Goal: Task Accomplishment & Management: Complete application form

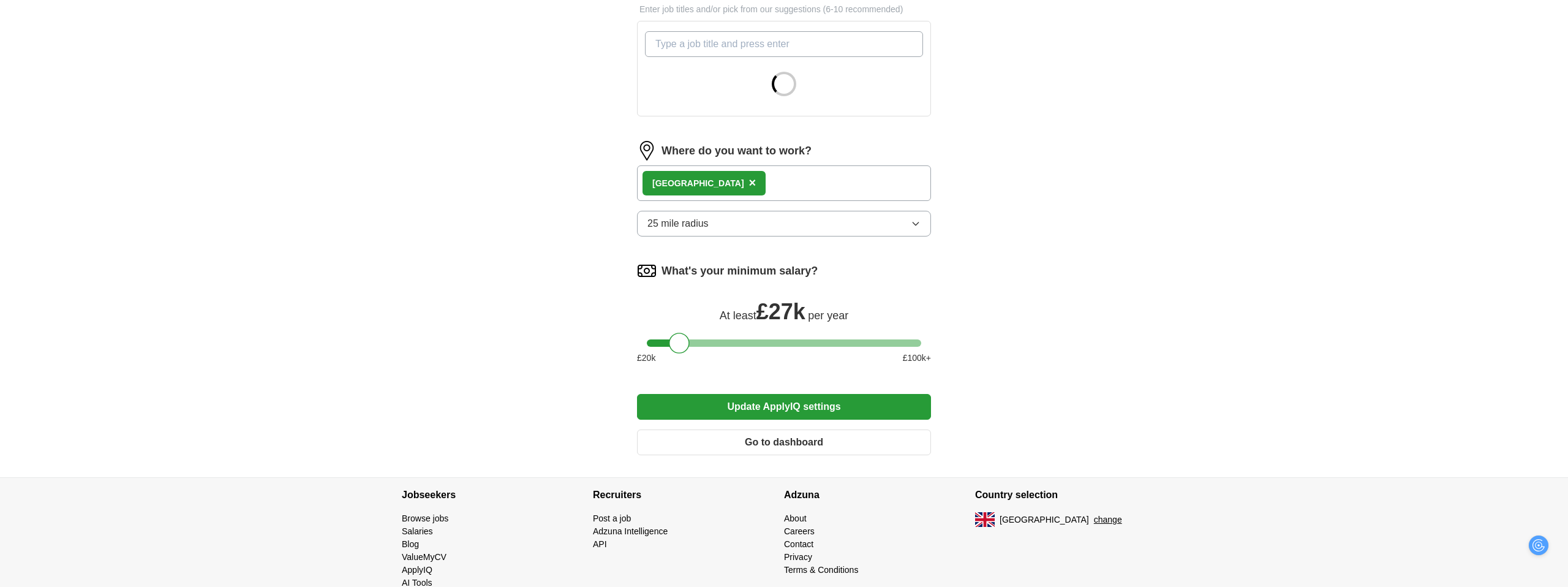
scroll to position [433, 0]
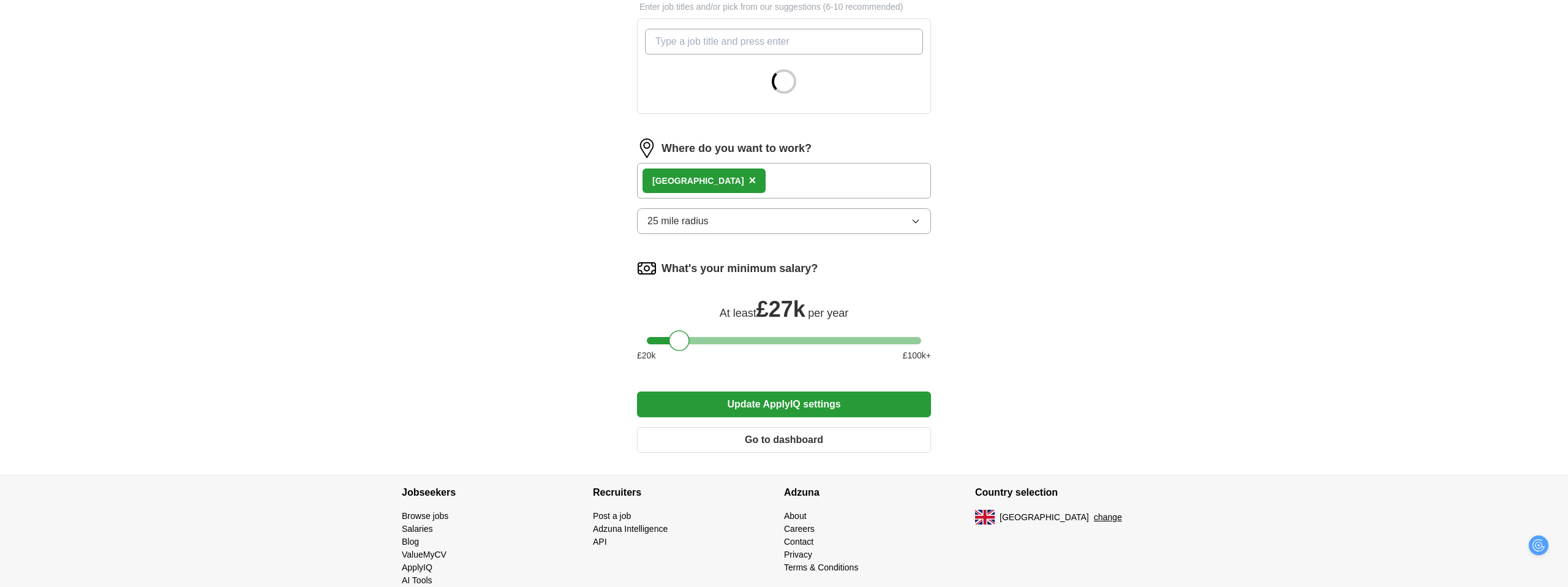
click at [749, 183] on span "×" at bounding box center [752, 180] width 7 height 13
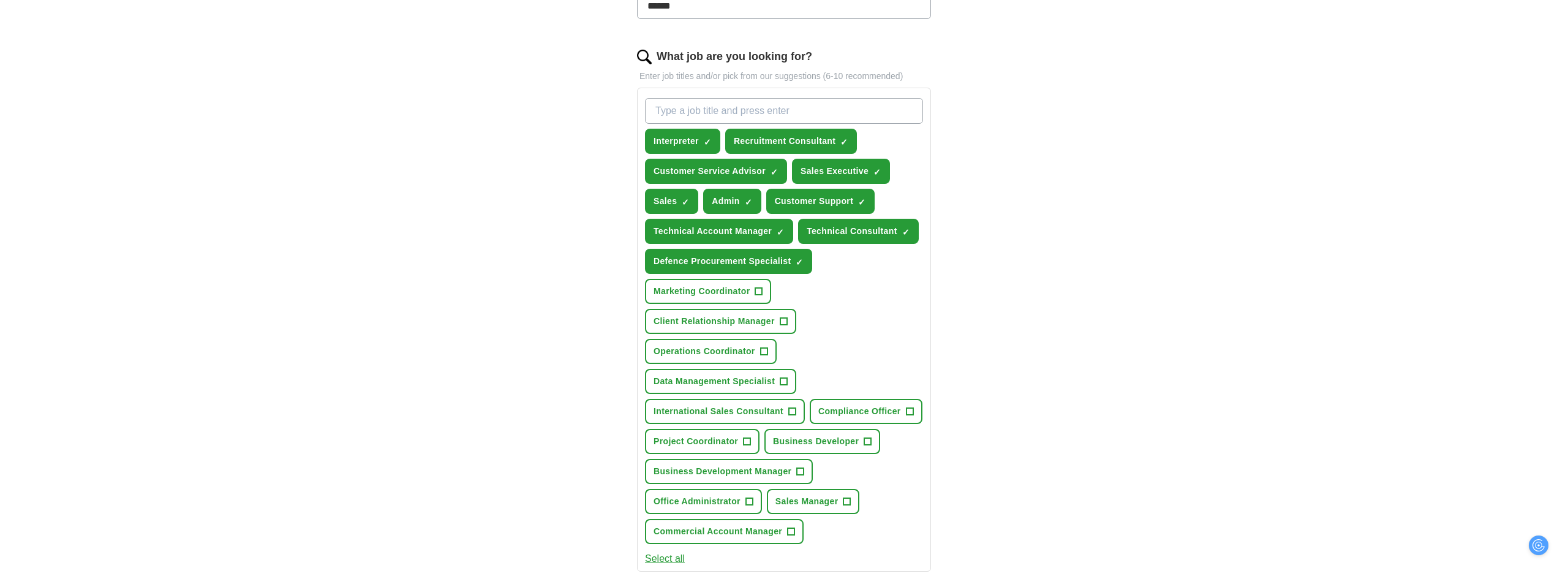
scroll to position [328, 0]
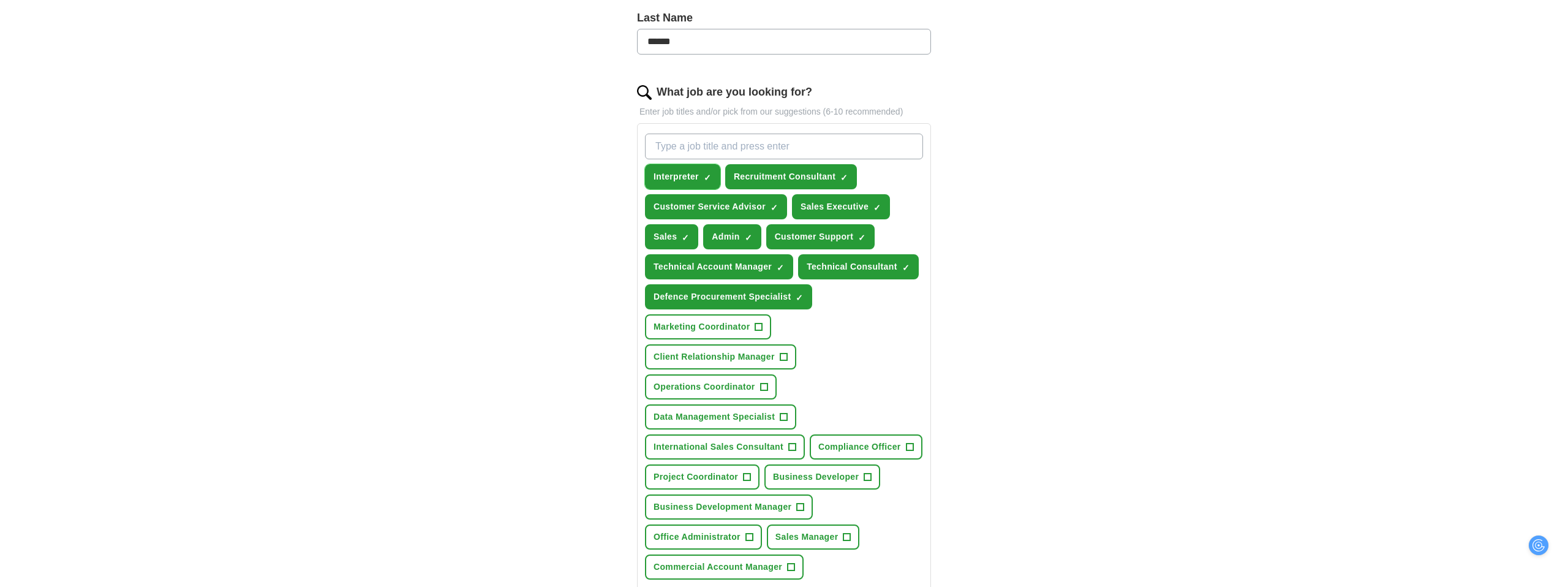
click at [702, 179] on button "Interpreter ✓ ×" at bounding box center [683, 177] width 76 height 25
click at [766, 177] on span "Recruitment Consultant" at bounding box center [784, 177] width 102 height 13
drag, startPoint x: 849, startPoint y: 205, endPoint x: 813, endPoint y: 201, distance: 36.2
click at [849, 205] on span "Sales Executive" at bounding box center [834, 207] width 68 height 13
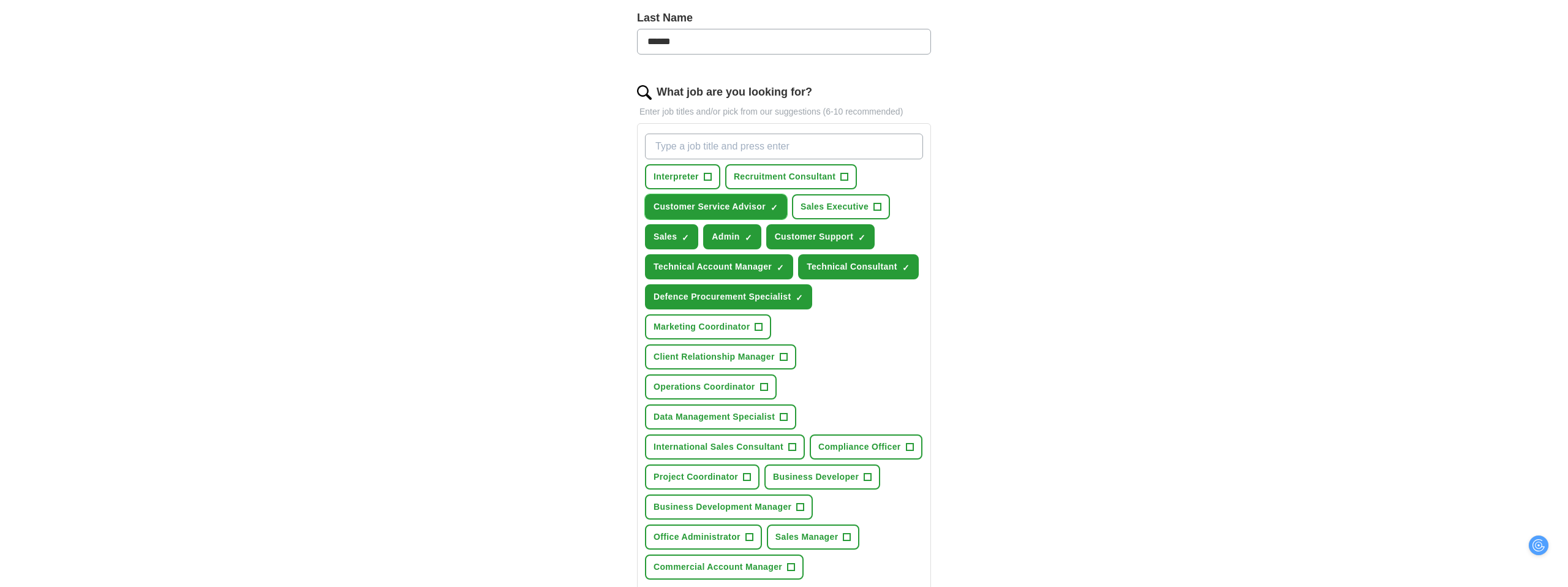
click at [764, 204] on span "Customer Service Advisor" at bounding box center [709, 207] width 112 height 13
click at [736, 233] on span "Admin" at bounding box center [725, 236] width 27 height 13
click at [677, 237] on button "Sales ✓ ×" at bounding box center [672, 237] width 53 height 25
click at [826, 236] on span "Customer Support" at bounding box center [814, 236] width 79 height 13
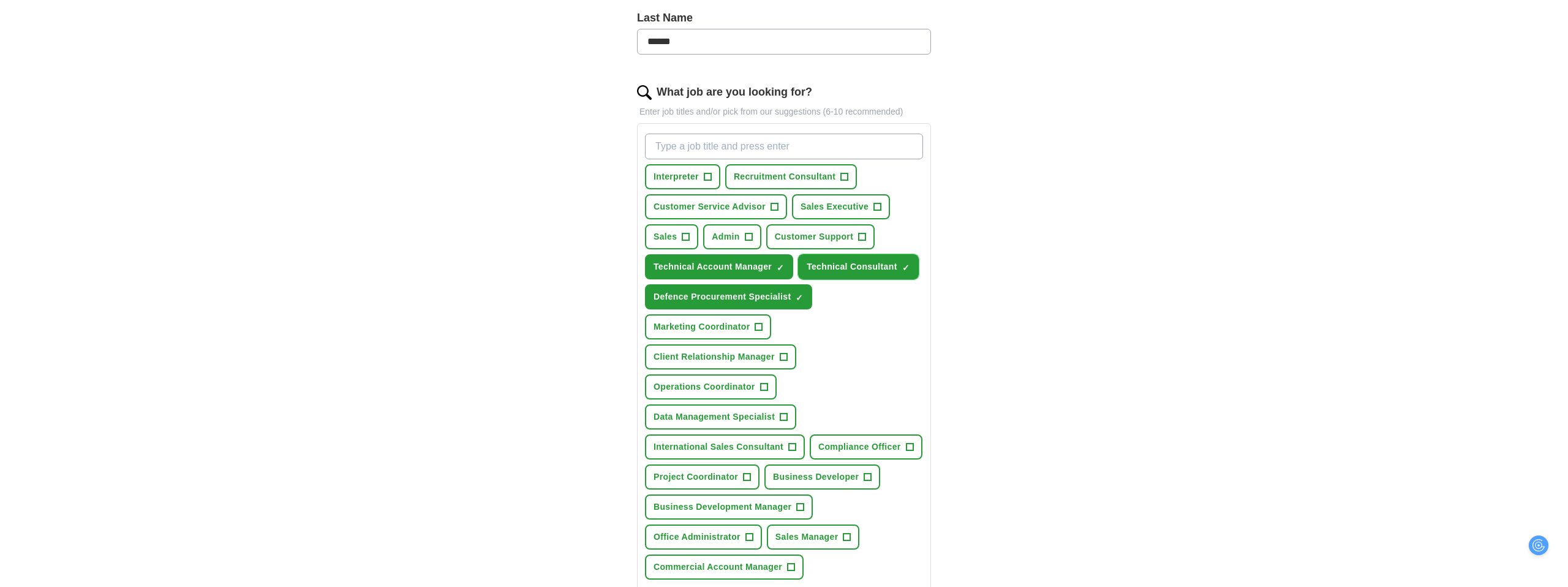
click at [883, 271] on span "Technical Consultant" at bounding box center [852, 266] width 91 height 13
click at [778, 273] on button "Technical Account Manager ✓ ×" at bounding box center [719, 267] width 148 height 25
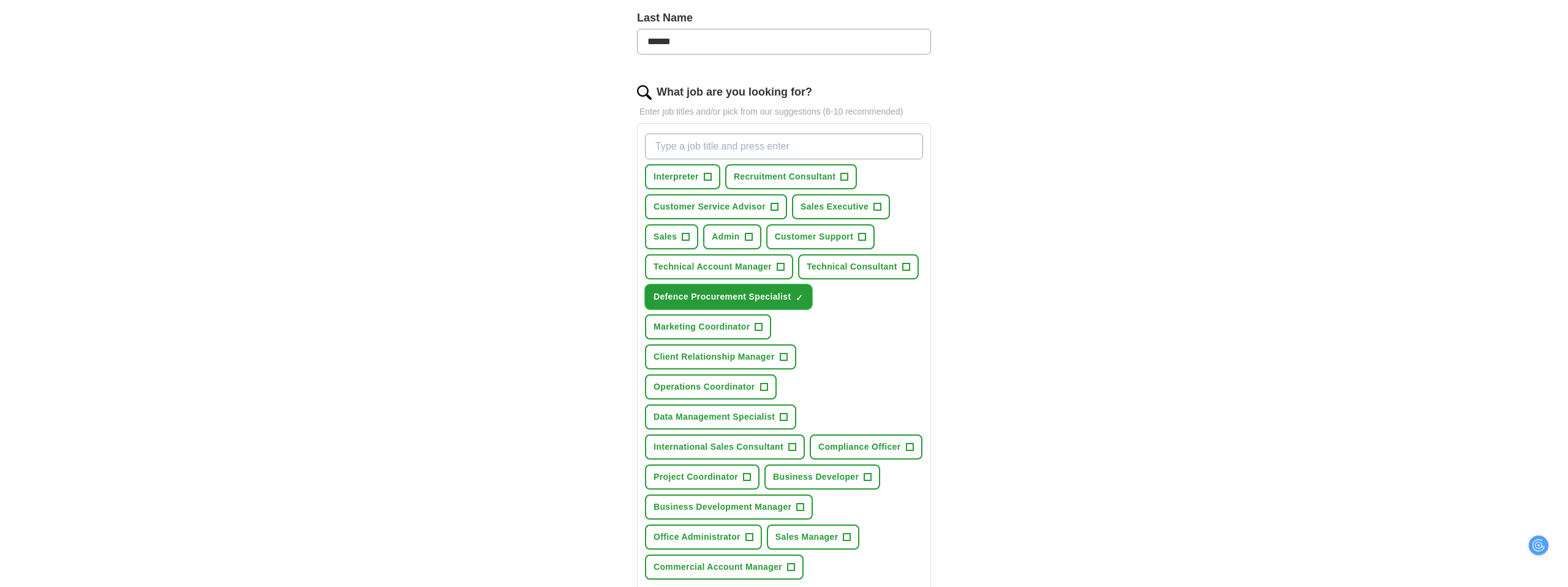
click at [784, 292] on span "Defence Procurement Specialist" at bounding box center [721, 296] width 137 height 13
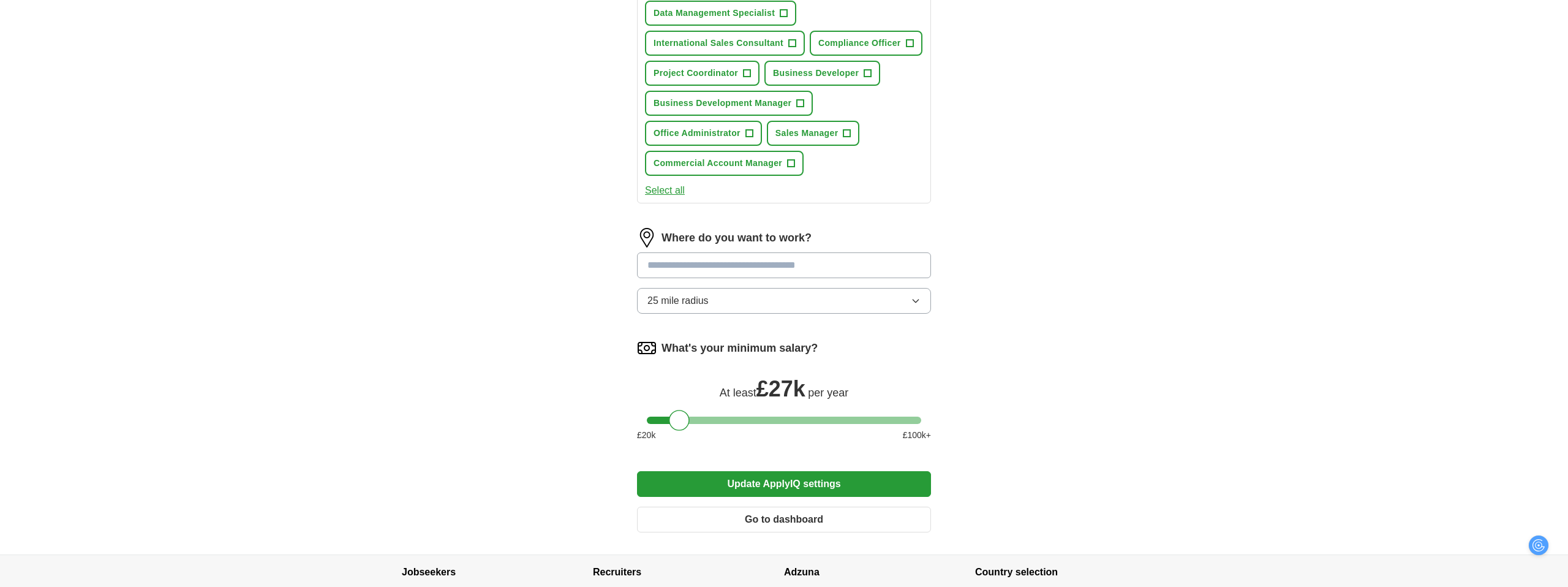
scroll to position [835, 0]
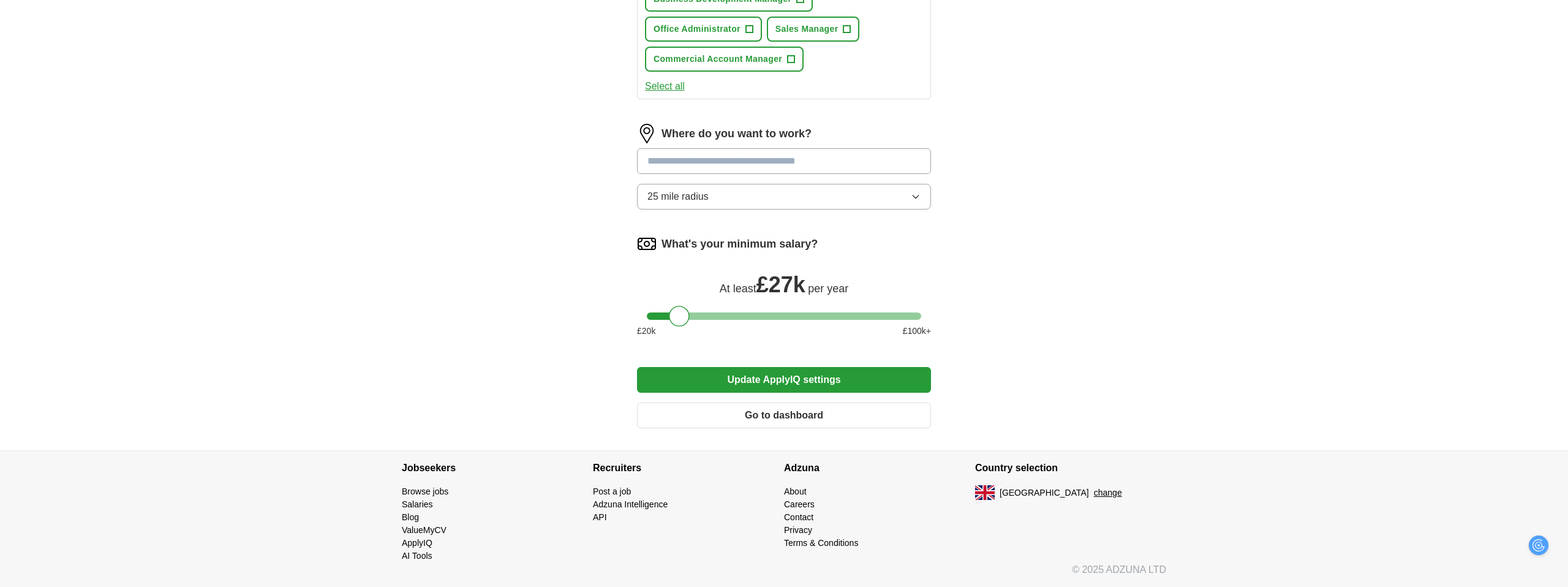
click at [804, 381] on button "Update ApplyIQ settings" at bounding box center [784, 380] width 294 height 25
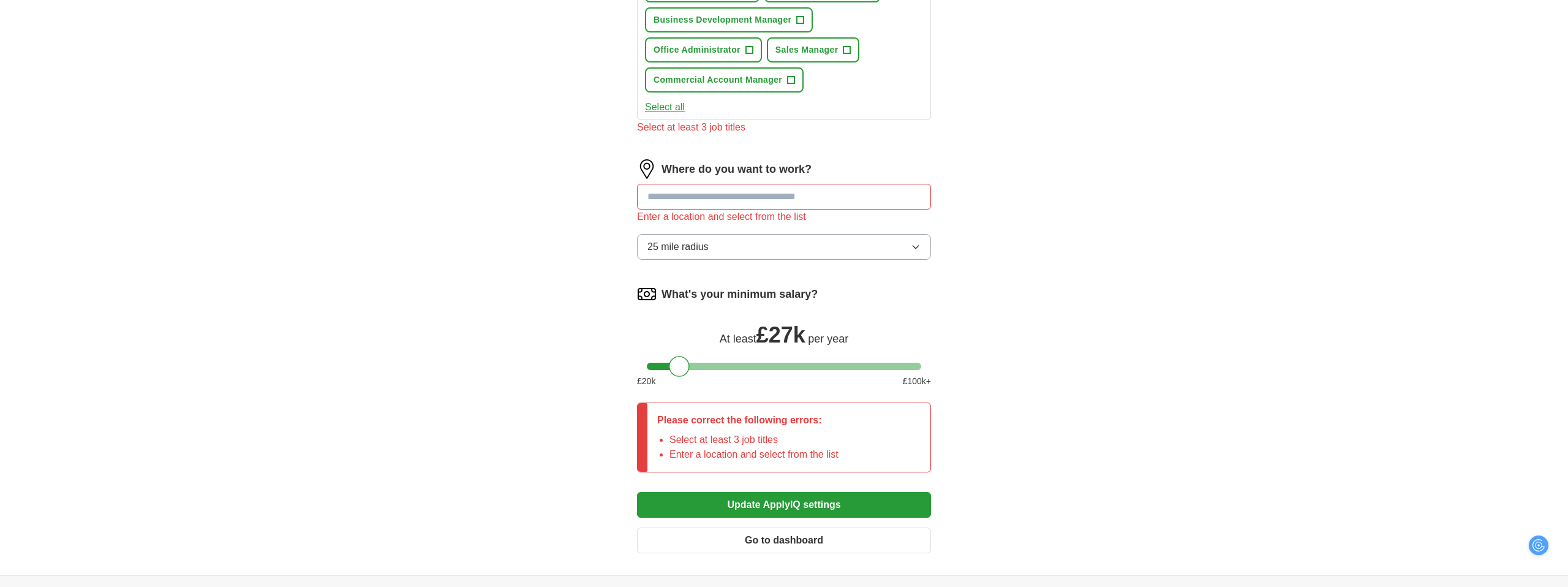
scroll to position [939, 0]
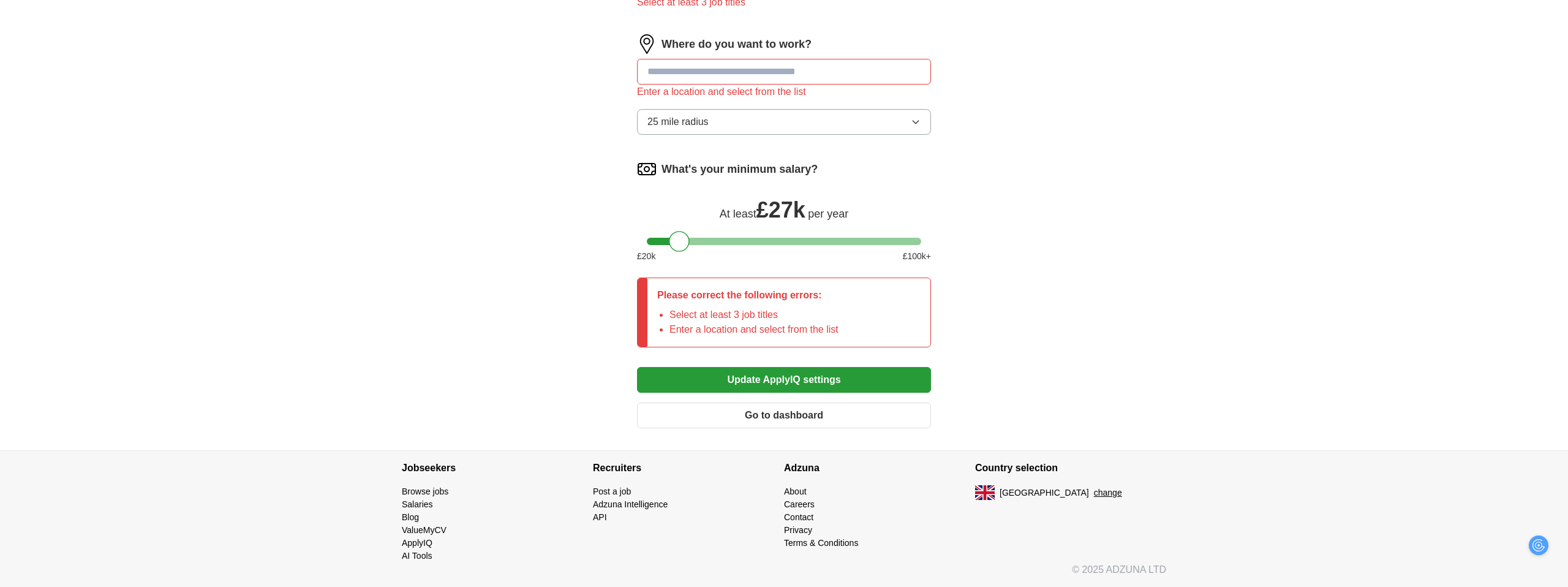
click at [772, 413] on button "Go to dashboard" at bounding box center [784, 415] width 294 height 25
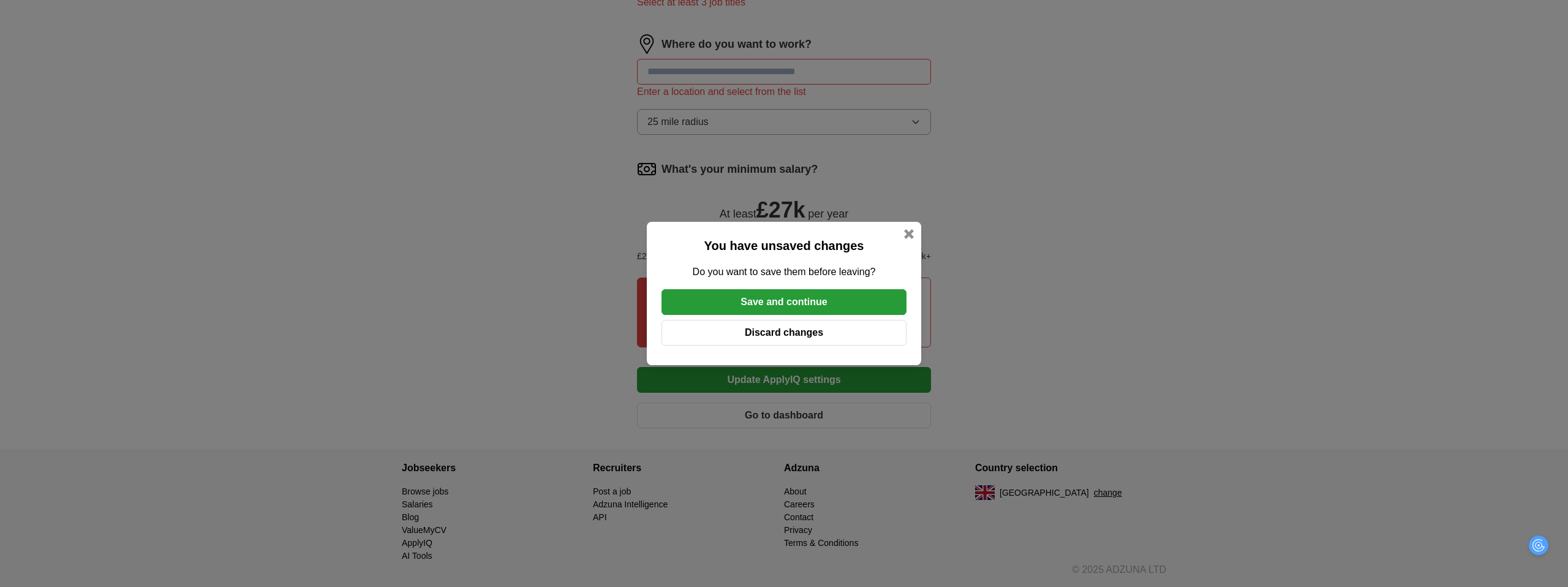
click at [777, 298] on button "Save and continue" at bounding box center [784, 302] width 245 height 25
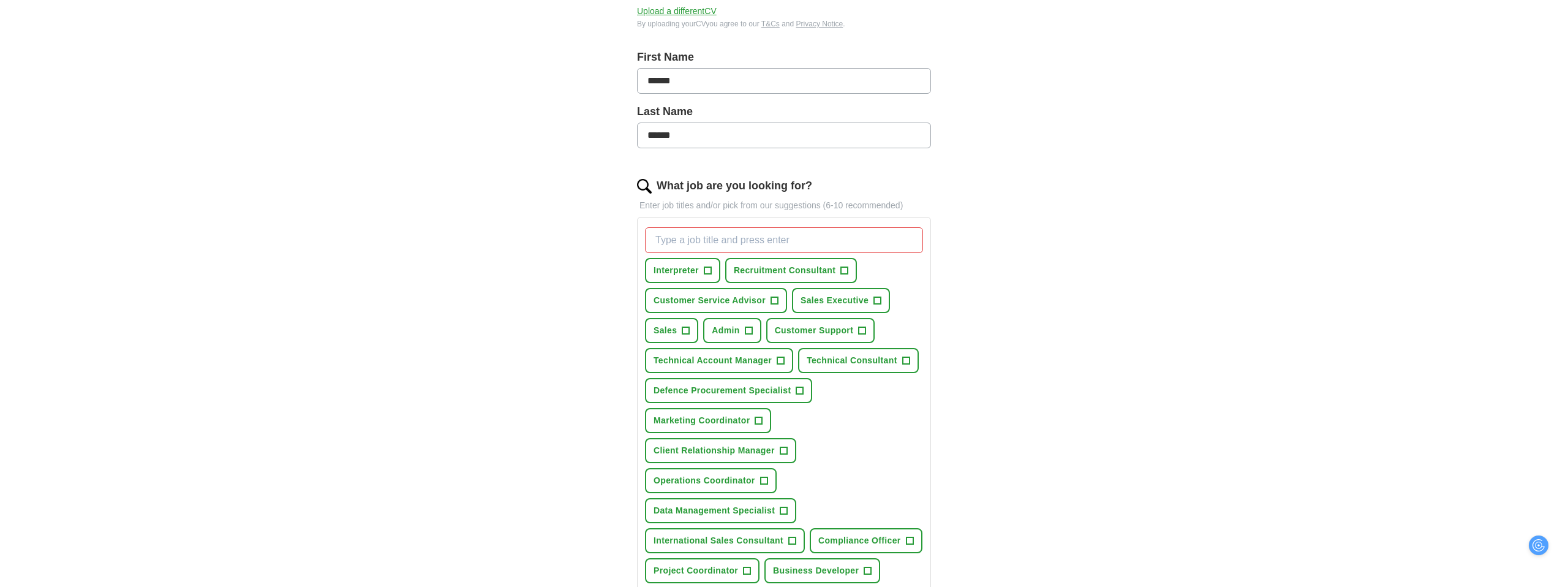
scroll to position [0, 0]
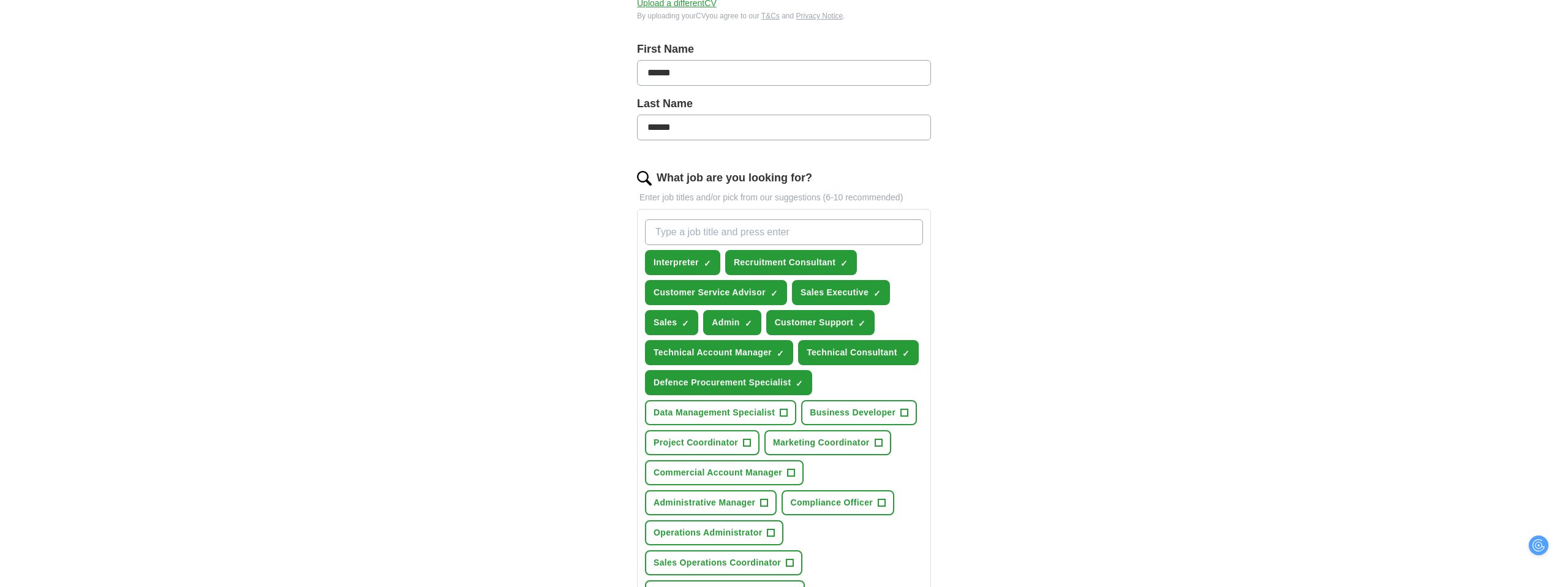
scroll to position [243, 0]
click at [0, 0] on span "×" at bounding box center [0, 0] width 0 height 0
click at [866, 287] on span "Sales Executive" at bounding box center [834, 291] width 68 height 13
click at [784, 292] on button "Customer Service Advisor ✓ ×" at bounding box center [716, 292] width 142 height 25
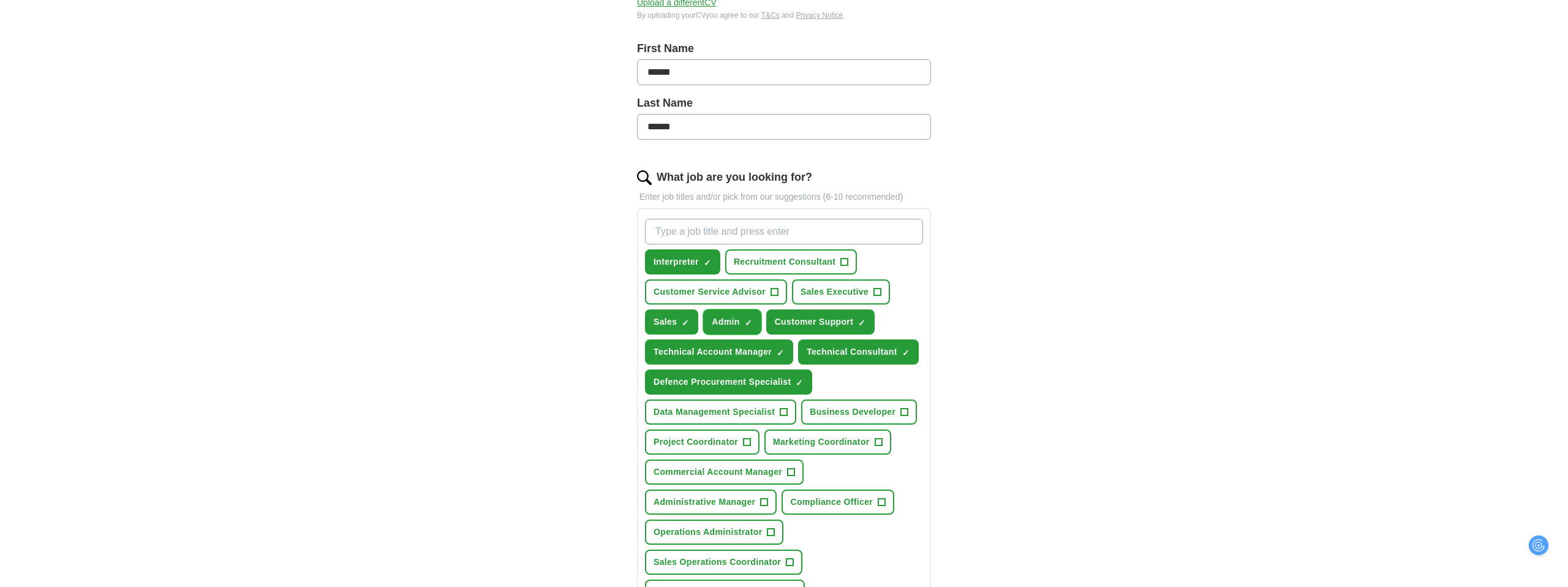
click at [0, 0] on span "×" at bounding box center [0, 0] width 0 height 0
click at [869, 323] on button "Customer Support ✓ ×" at bounding box center [820, 322] width 109 height 25
drag, startPoint x: 896, startPoint y: 345, endPoint x: 879, endPoint y: 348, distance: 17.3
click at [896, 346] on span "Technical Consultant" at bounding box center [852, 352] width 91 height 13
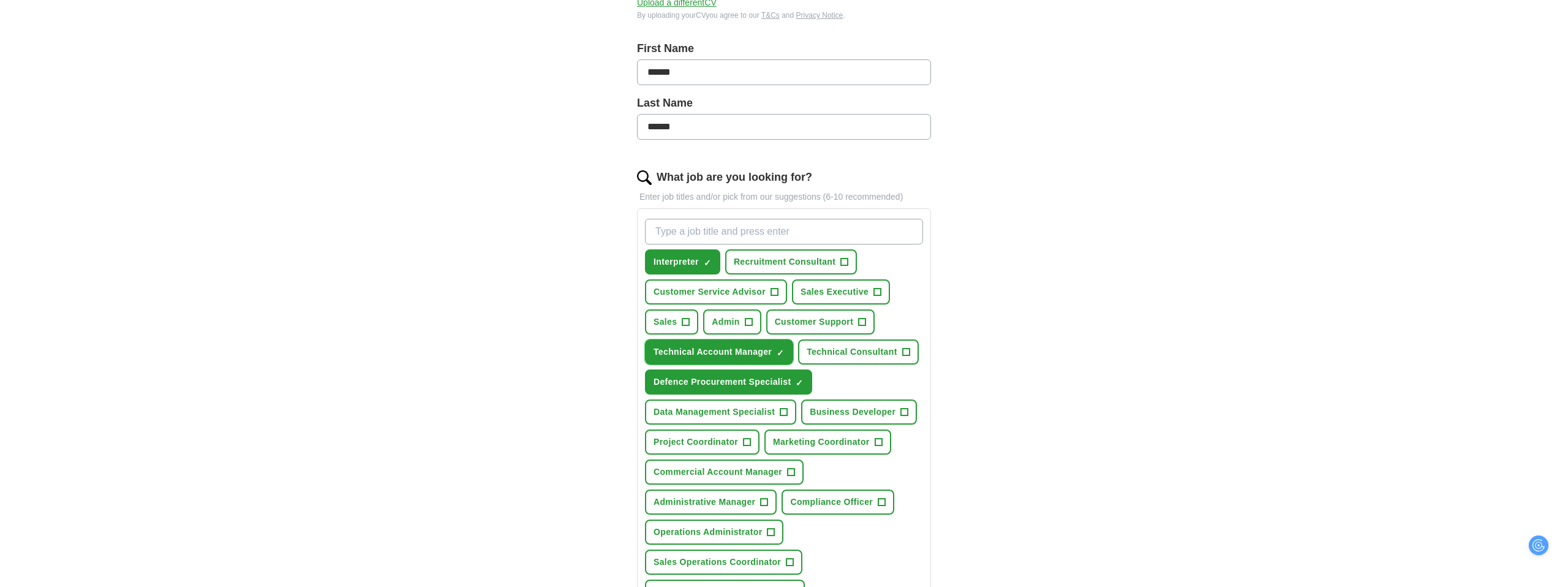
click at [0, 0] on span "×" at bounding box center [0, 0] width 0 height 0
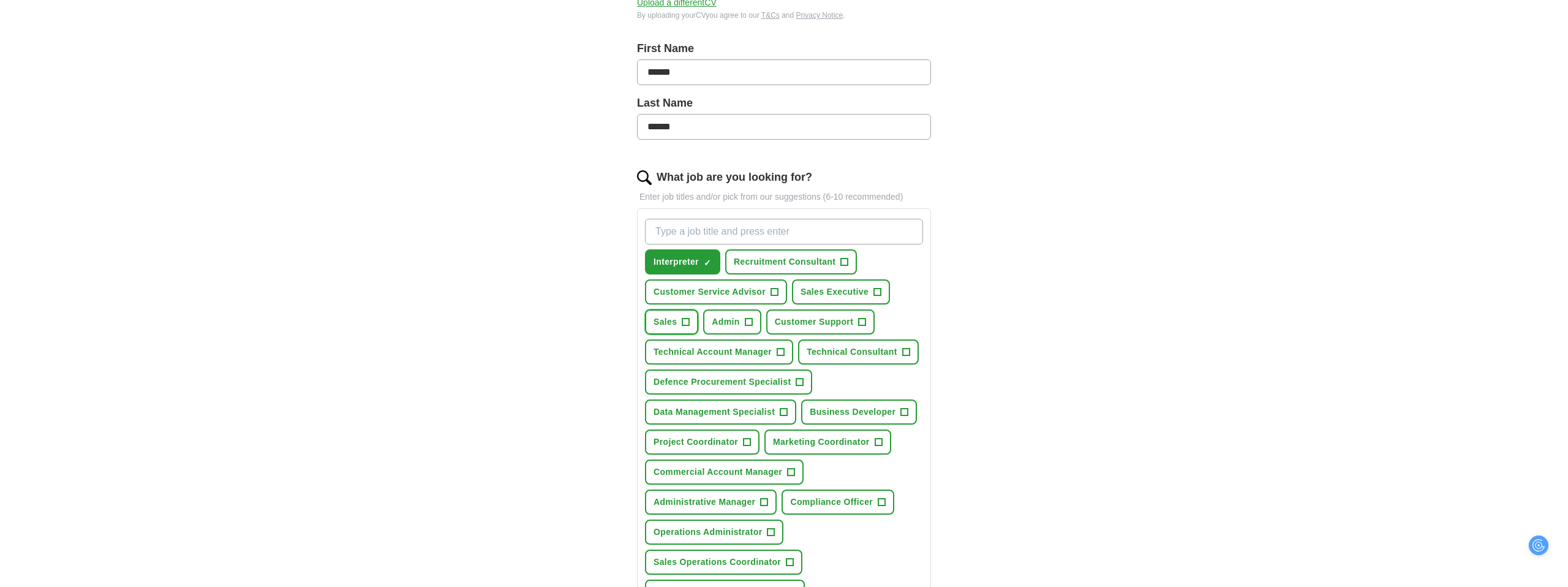
click at [690, 323] on button "Sales +" at bounding box center [672, 322] width 53 height 25
click at [711, 261] on span "✓ ×" at bounding box center [707, 262] width 8 height 7
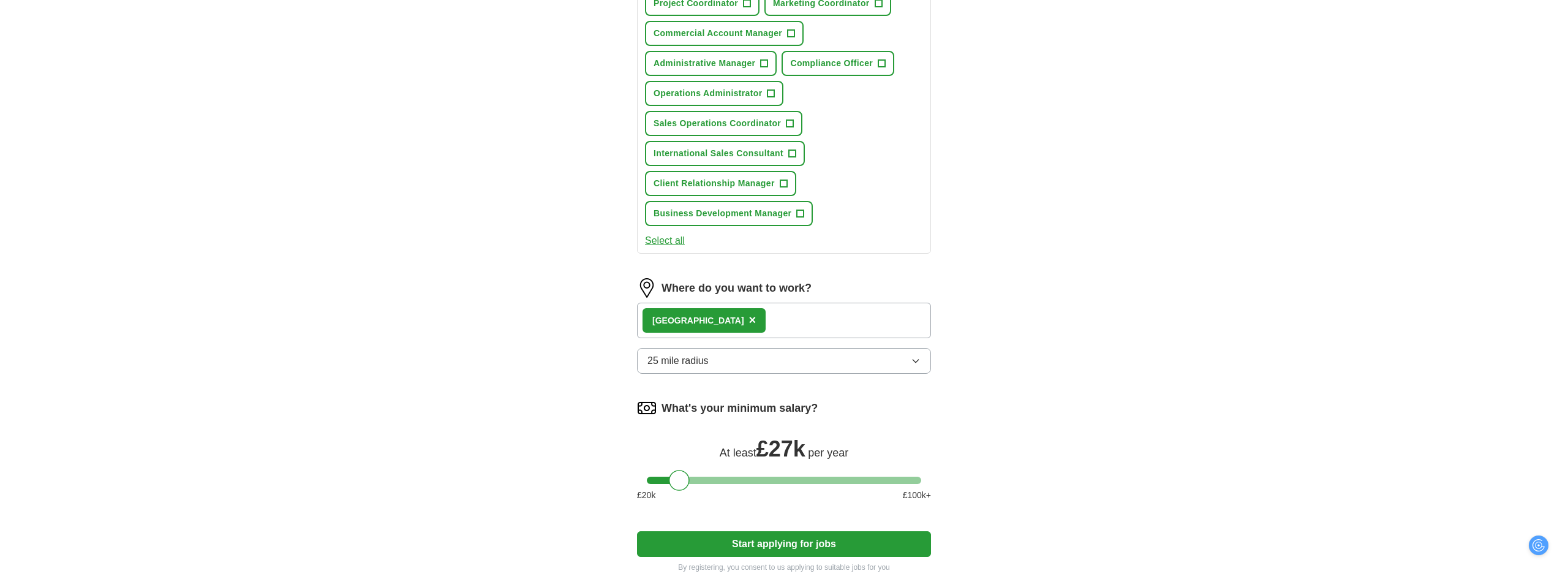
scroll to position [703, 0]
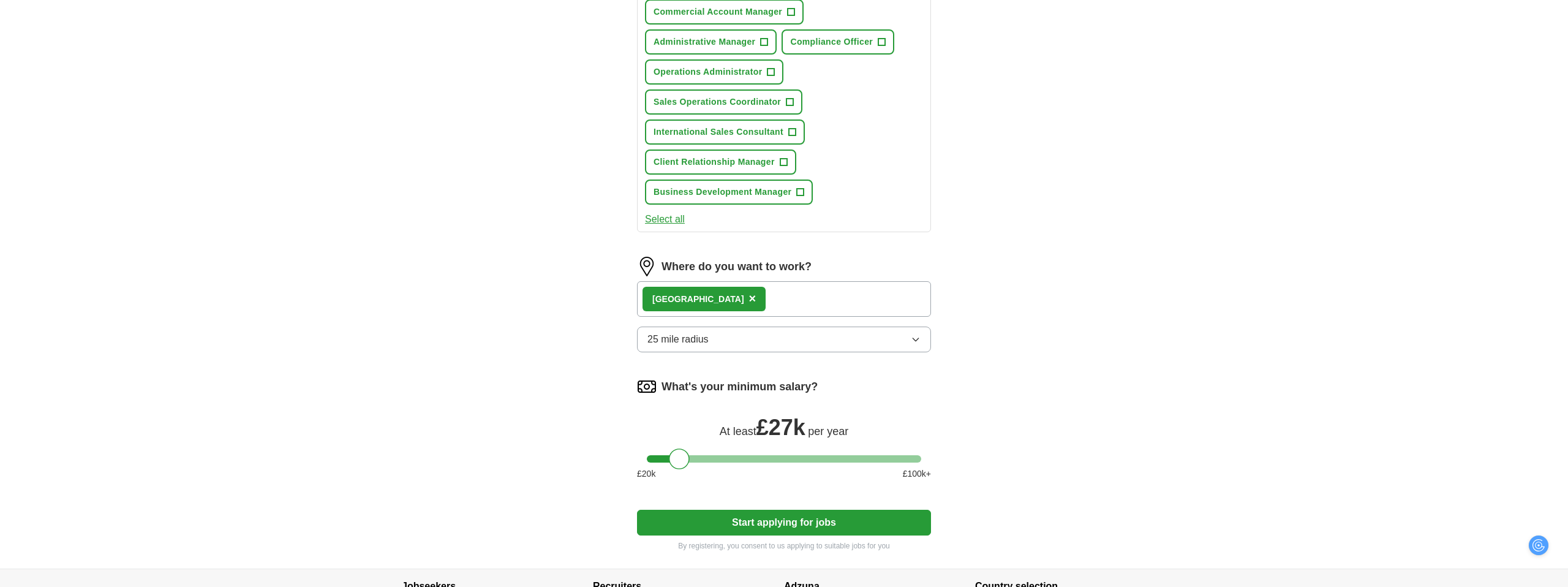
click at [795, 527] on button "Start applying for jobs" at bounding box center [784, 522] width 294 height 25
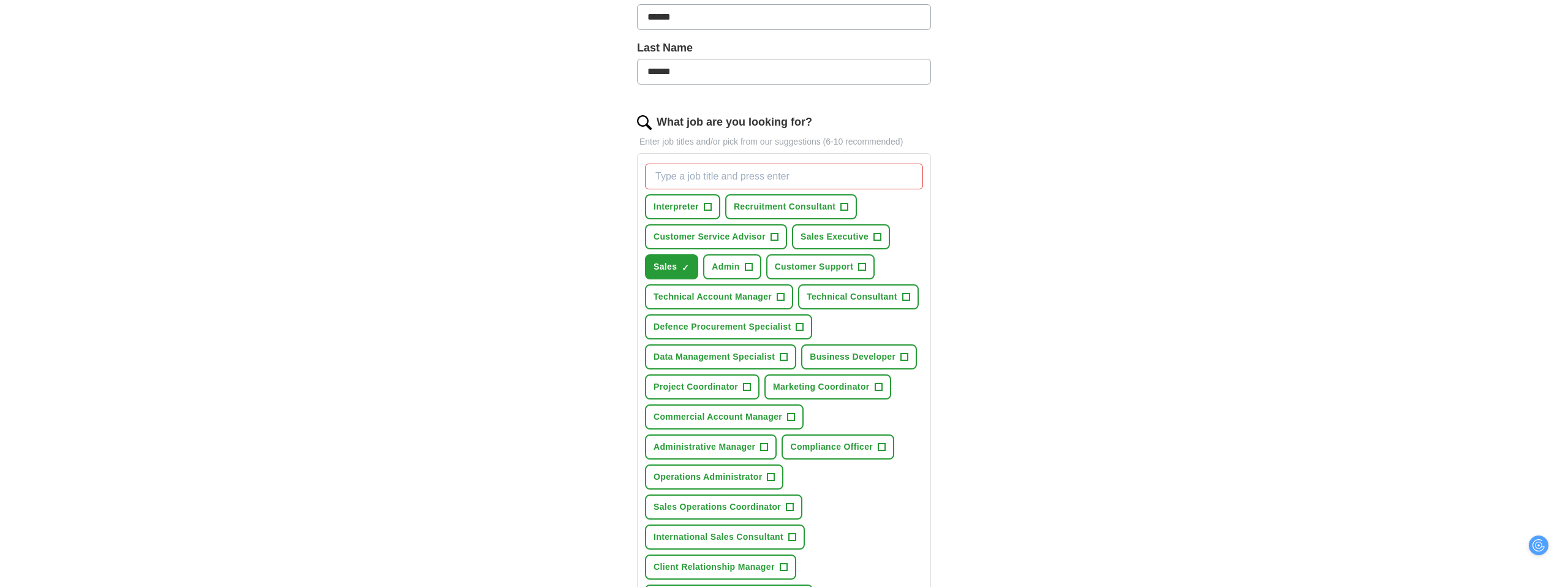
scroll to position [308, 0]
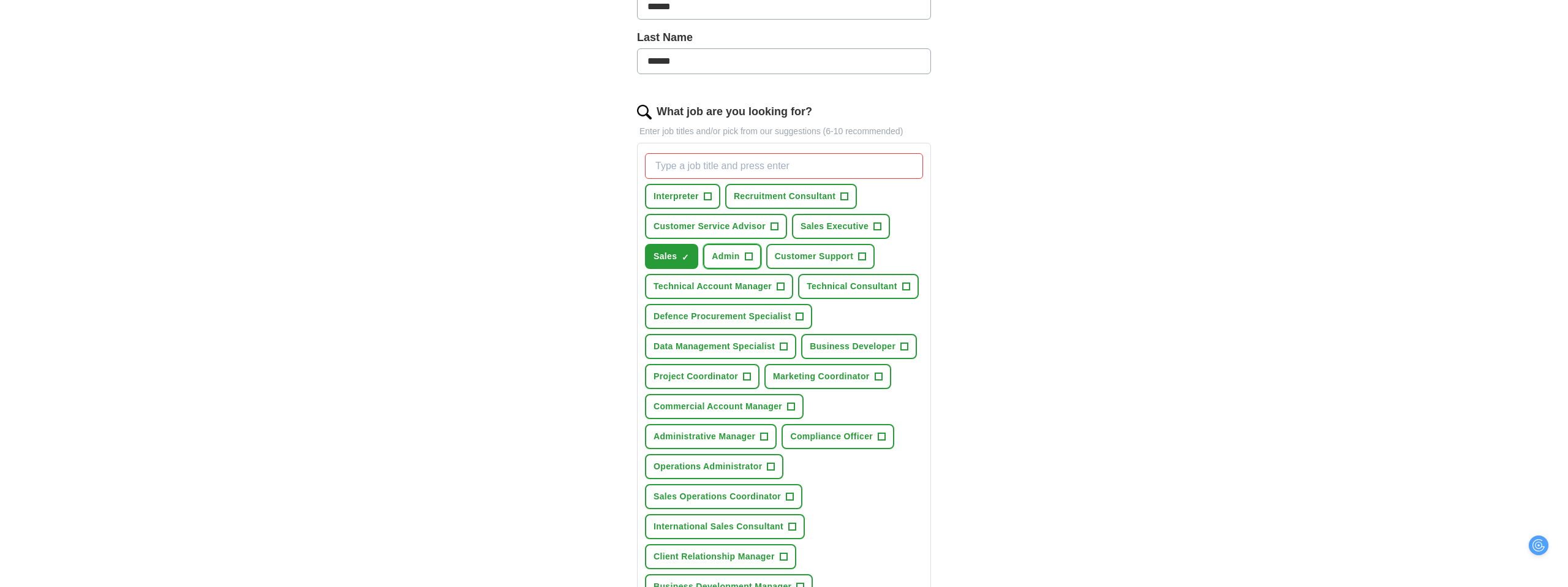
click at [749, 255] on span "+" at bounding box center [748, 256] width 7 height 10
click at [871, 225] on button "Sales Executive +" at bounding box center [841, 227] width 98 height 25
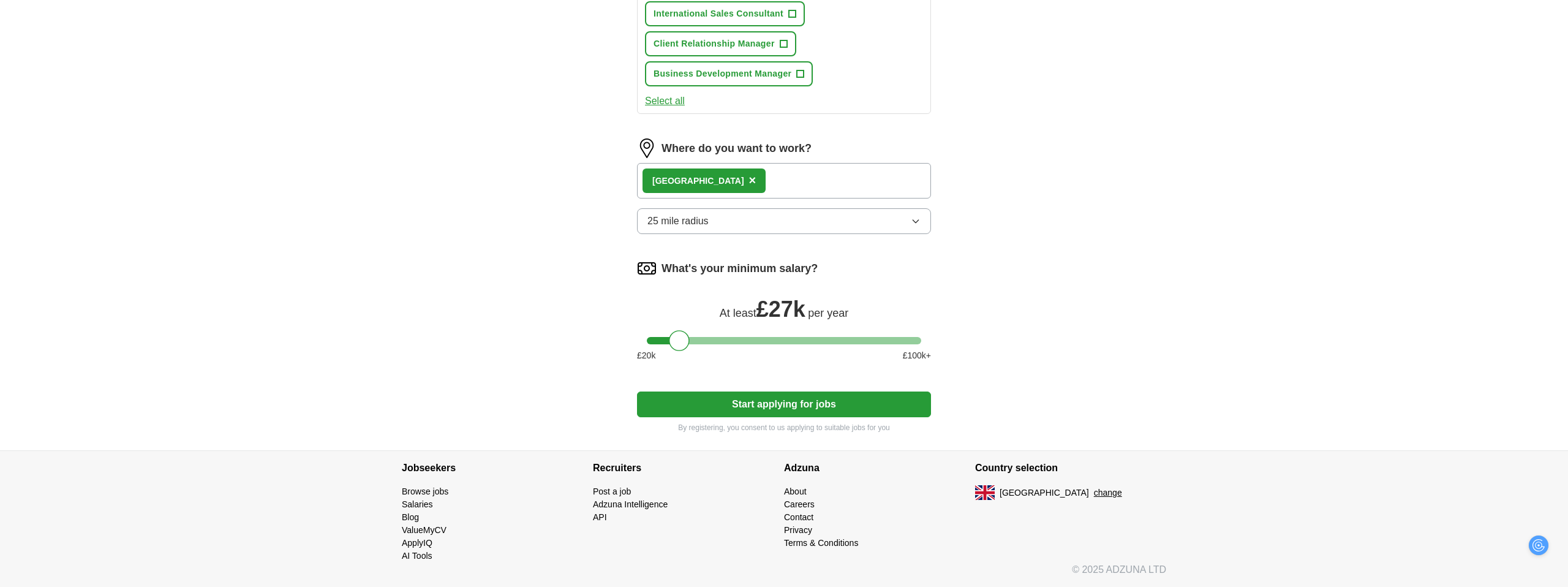
click at [806, 395] on button "Start applying for jobs" at bounding box center [784, 404] width 294 height 25
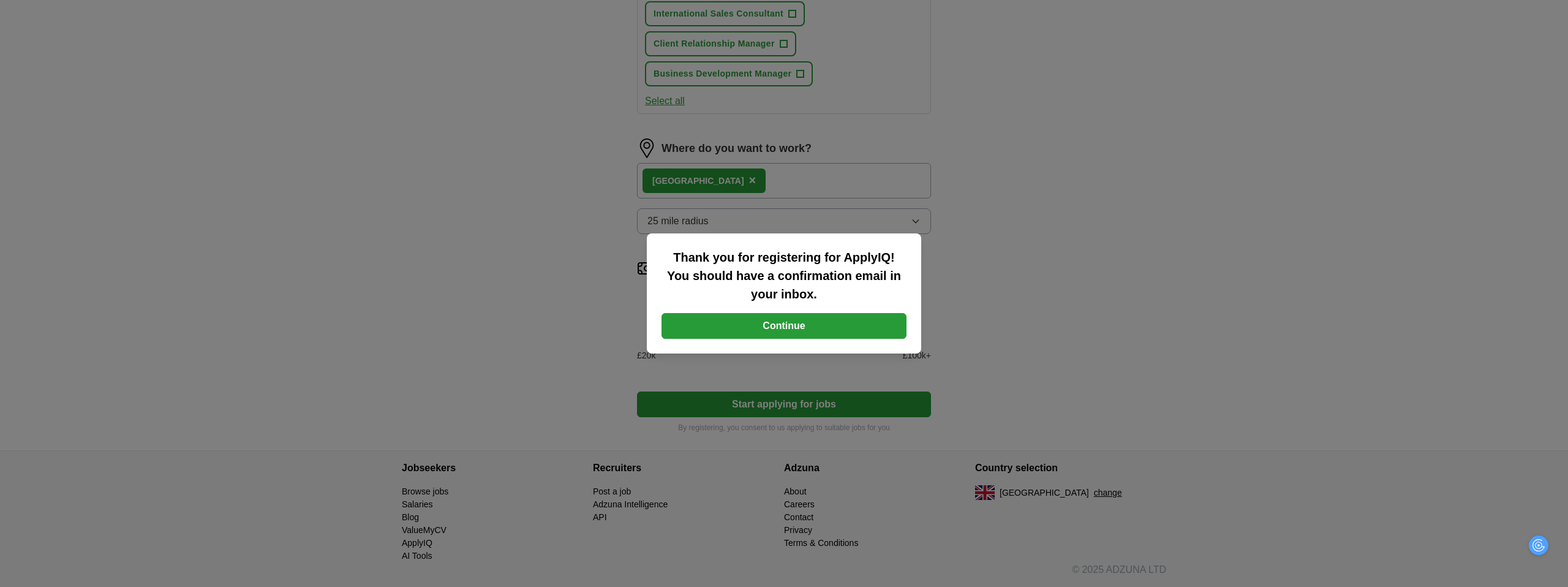
click at [842, 330] on button "Continue" at bounding box center [784, 326] width 245 height 25
